Goal: Transaction & Acquisition: Obtain resource

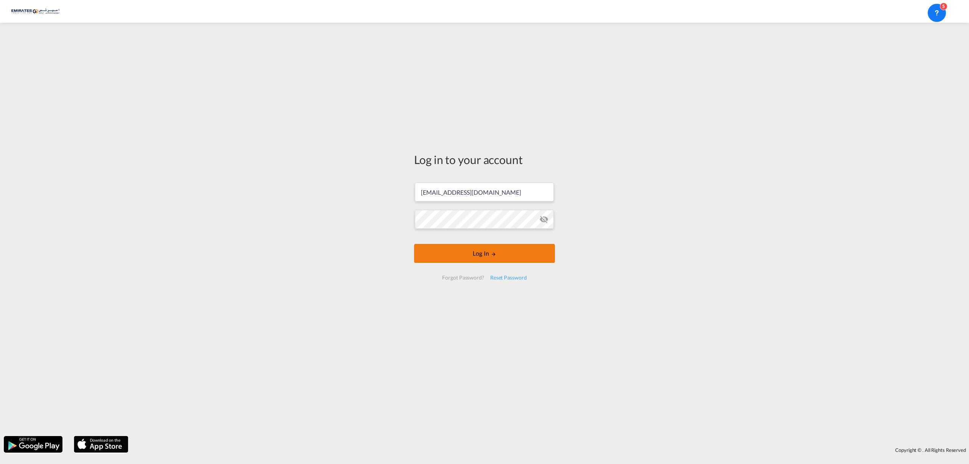
click at [491, 258] on button "Log In" at bounding box center [484, 253] width 141 height 19
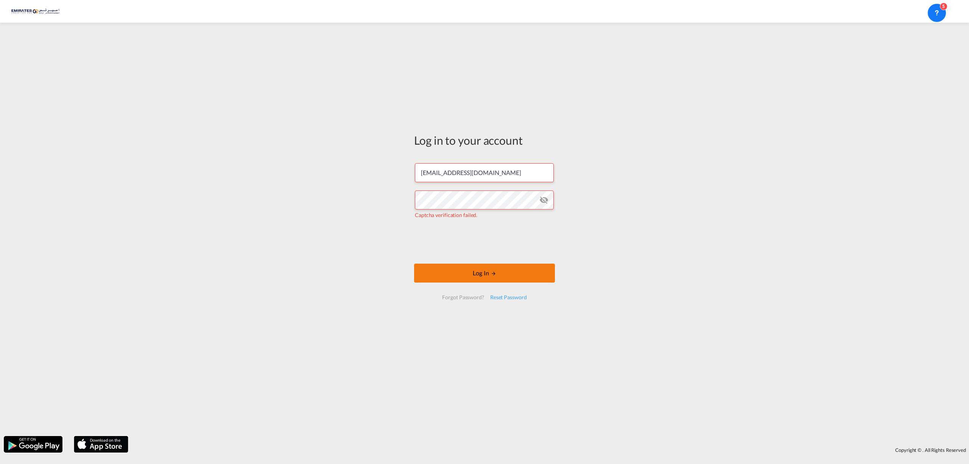
click at [496, 276] on md-icon "LOGIN" at bounding box center [493, 273] width 5 height 5
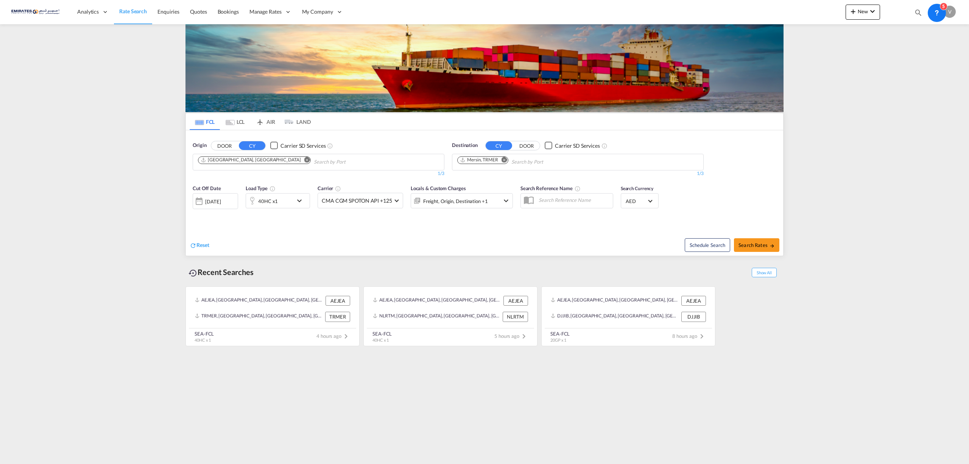
click at [504, 158] on md-icon "Remove" at bounding box center [505, 160] width 6 height 6
type input "[DEMOGRAPHIC_DATA]"
click at [480, 181] on div "[DEMOGRAPHIC_DATA] [GEOGRAPHIC_DATA] MVMLE" at bounding box center [516, 179] width 144 height 23
click at [759, 250] on button "Search Rates" at bounding box center [756, 245] width 45 height 14
type input "AEJEA to MVMLE / [DATE]"
